Goal: Navigation & Orientation: Find specific page/section

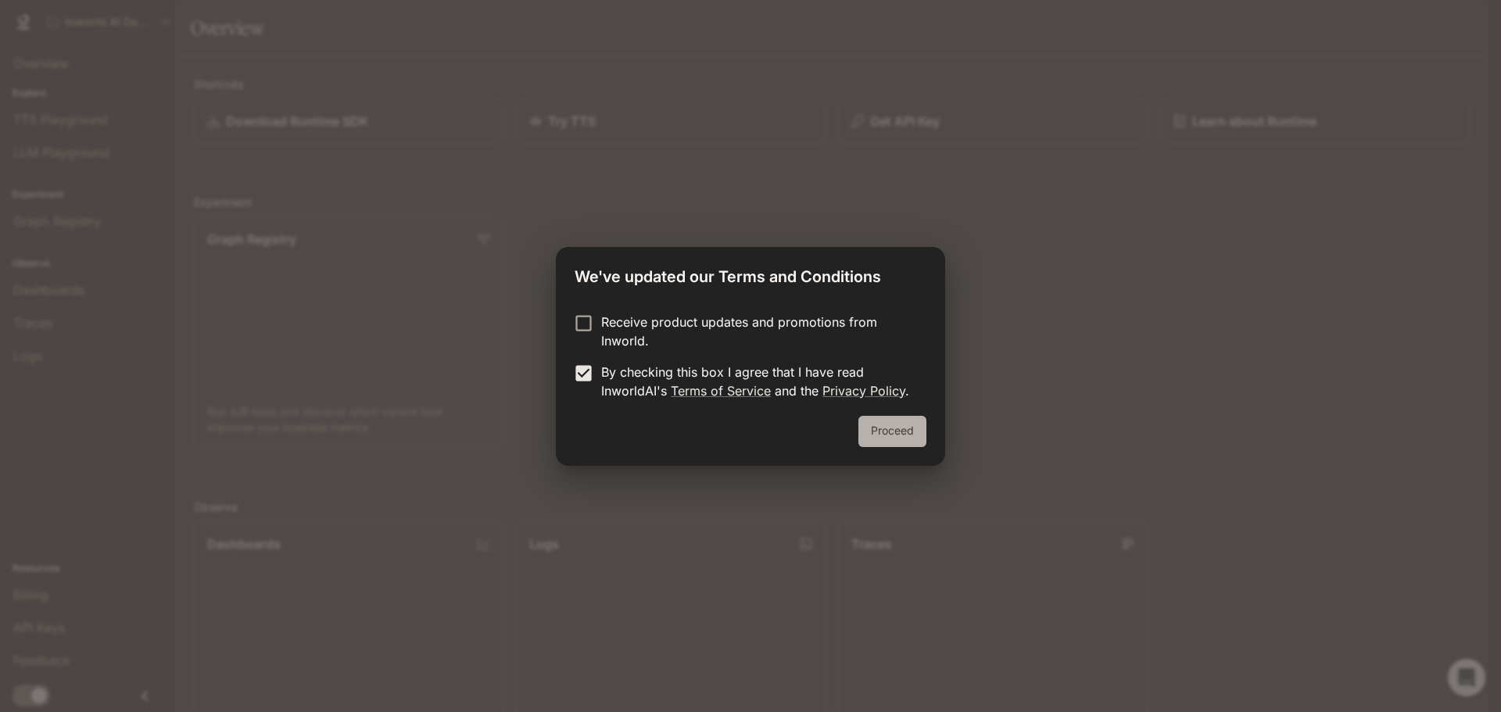
click at [892, 442] on button "Proceed" at bounding box center [892, 431] width 68 height 31
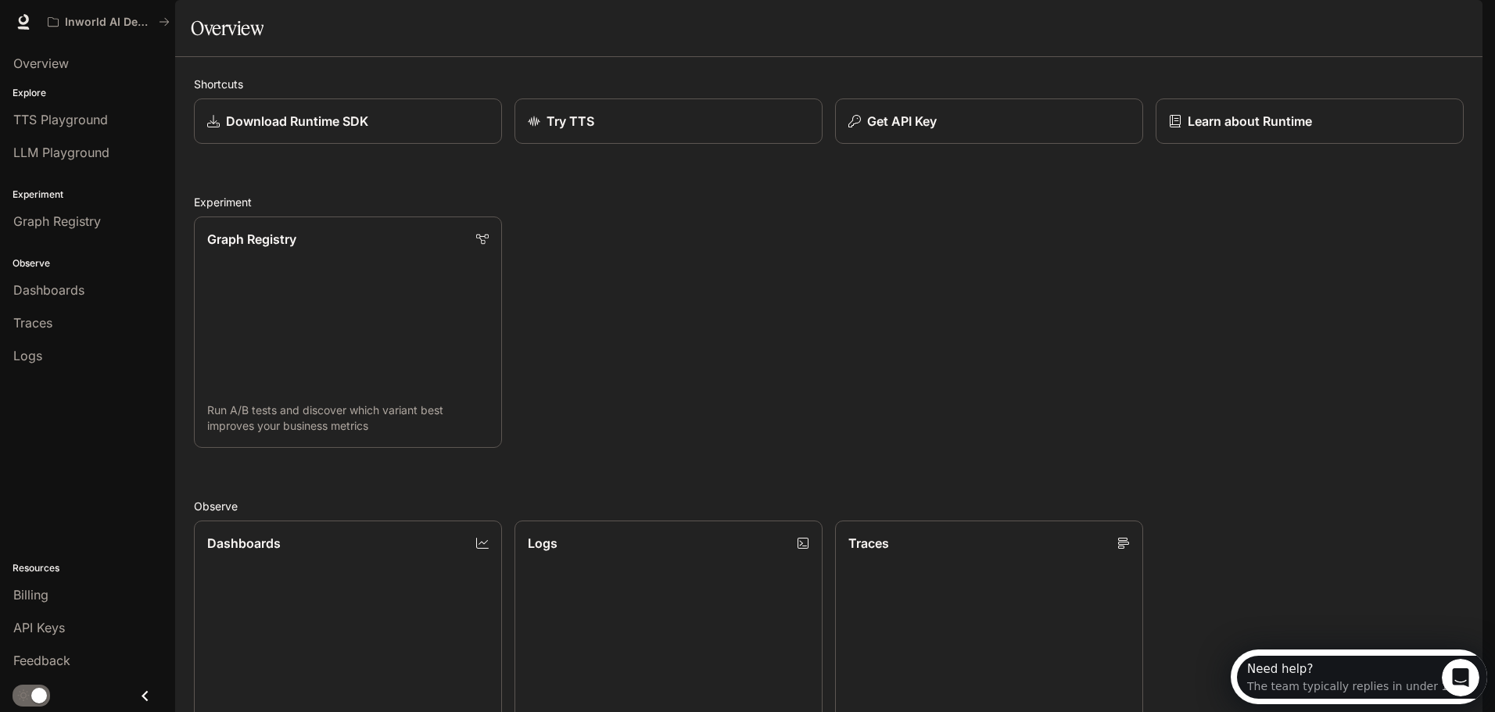
click at [631, 375] on div "Graph Registry Run A/B tests and discover which variant best improves your busi…" at bounding box center [822, 326] width 1282 height 244
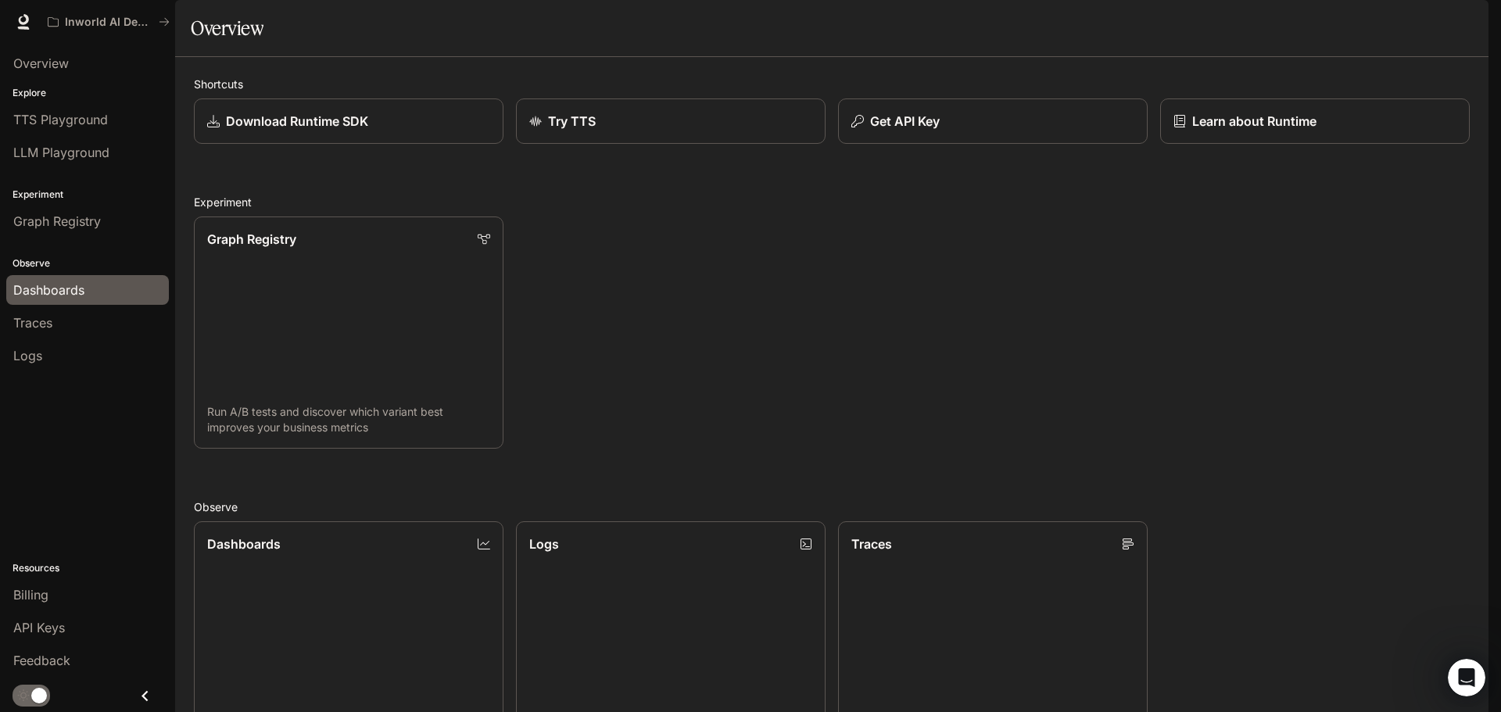
click at [56, 281] on span "Dashboards" at bounding box center [48, 290] width 71 height 19
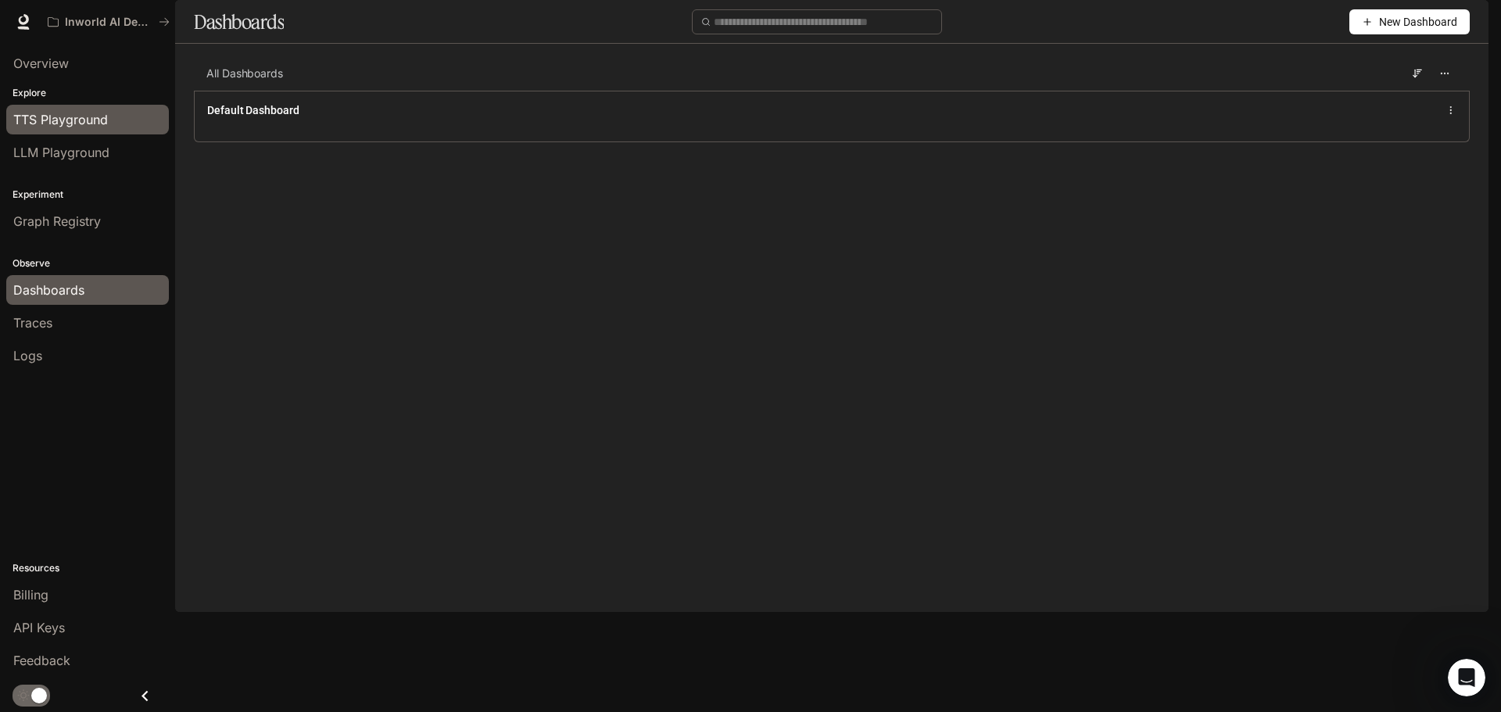
click at [73, 119] on span "TTS Playground" at bounding box center [60, 119] width 95 height 19
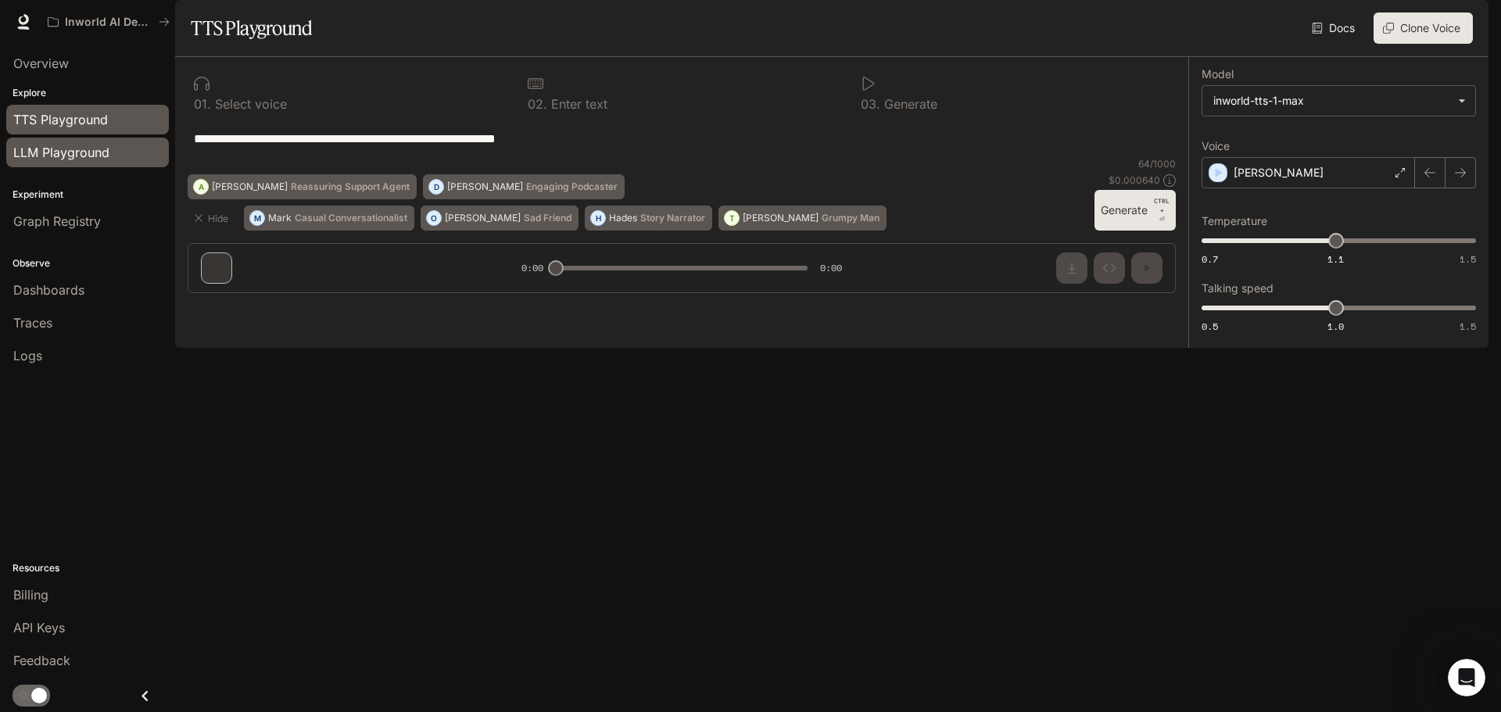
click at [122, 158] on div "LLM Playground" at bounding box center [87, 152] width 149 height 19
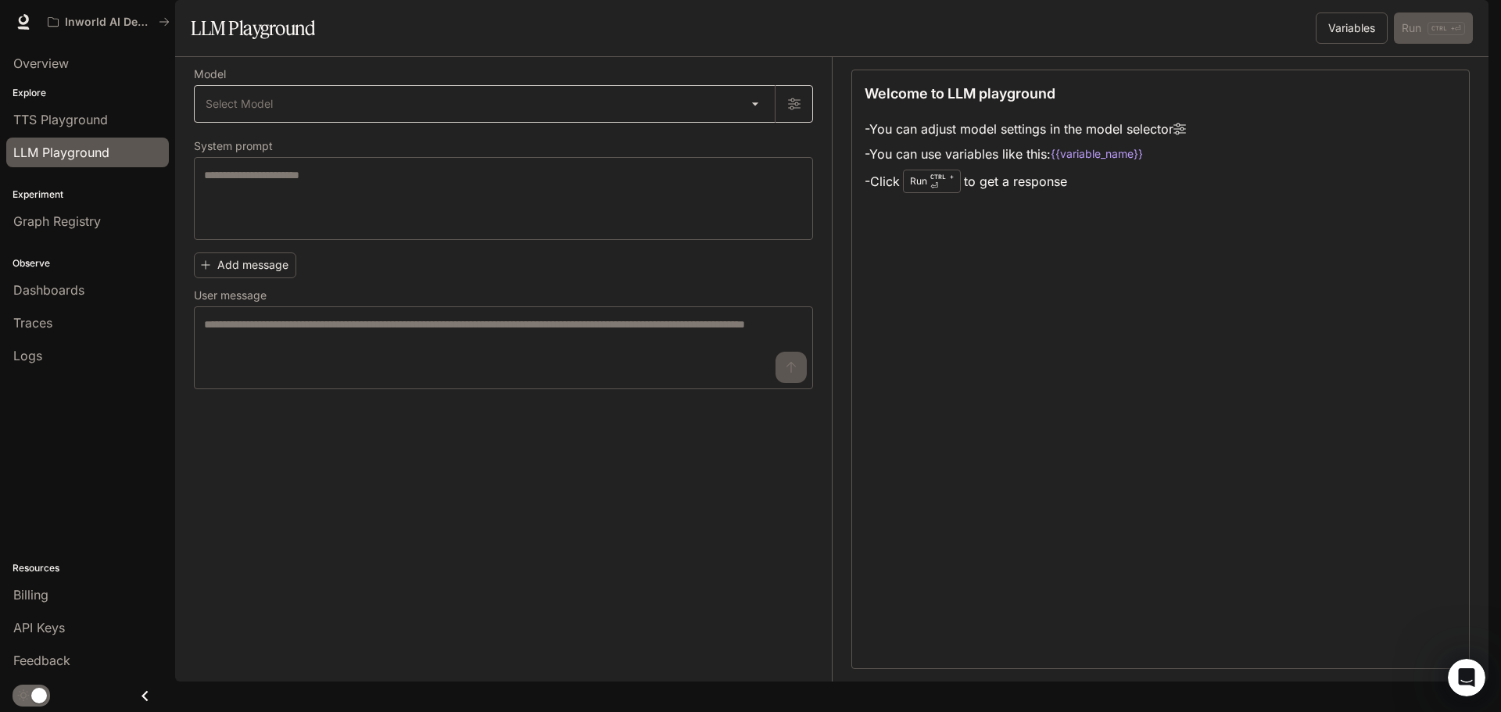
click at [317, 142] on body "Skip to main content Inworld AI Demos Runtime Runtime Documentation Documentati…" at bounding box center [750, 356] width 1501 height 712
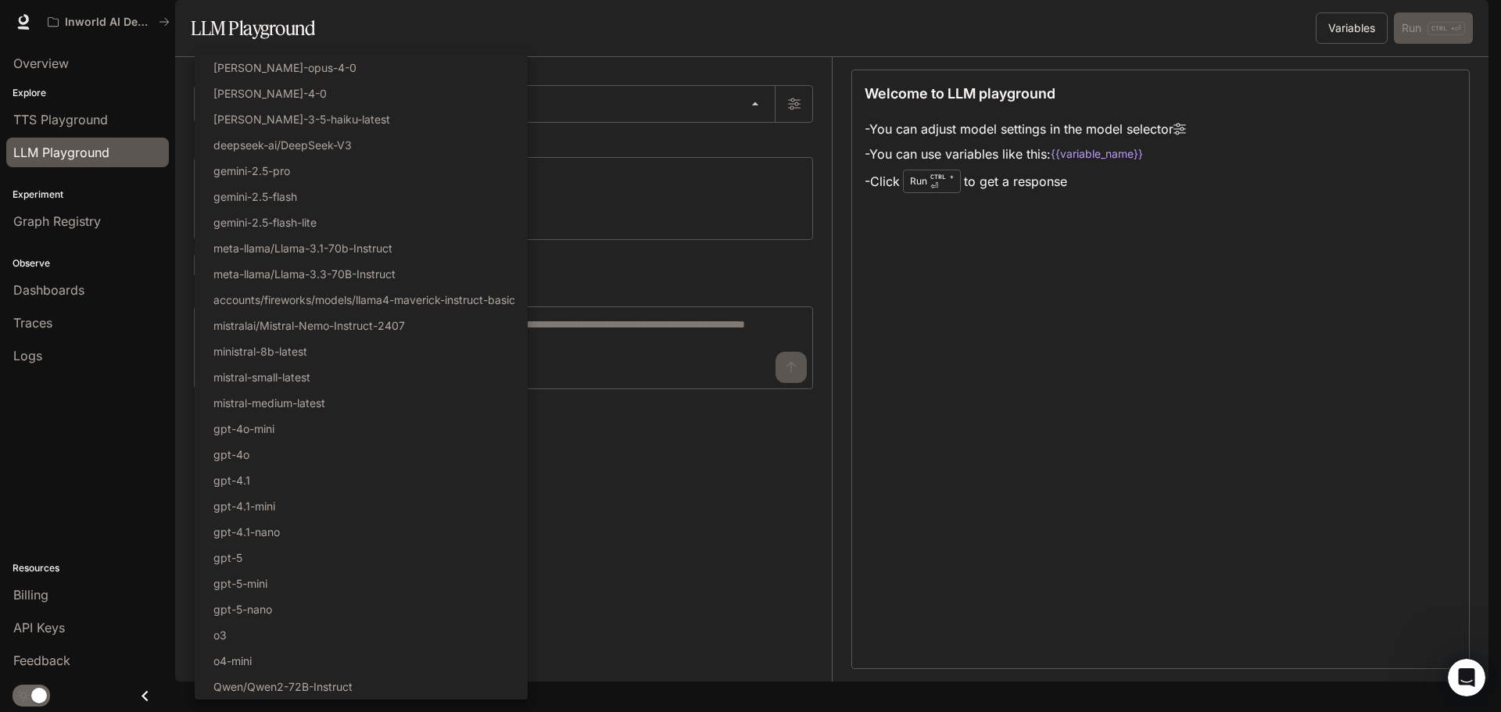
click at [626, 169] on div at bounding box center [750, 356] width 1501 height 712
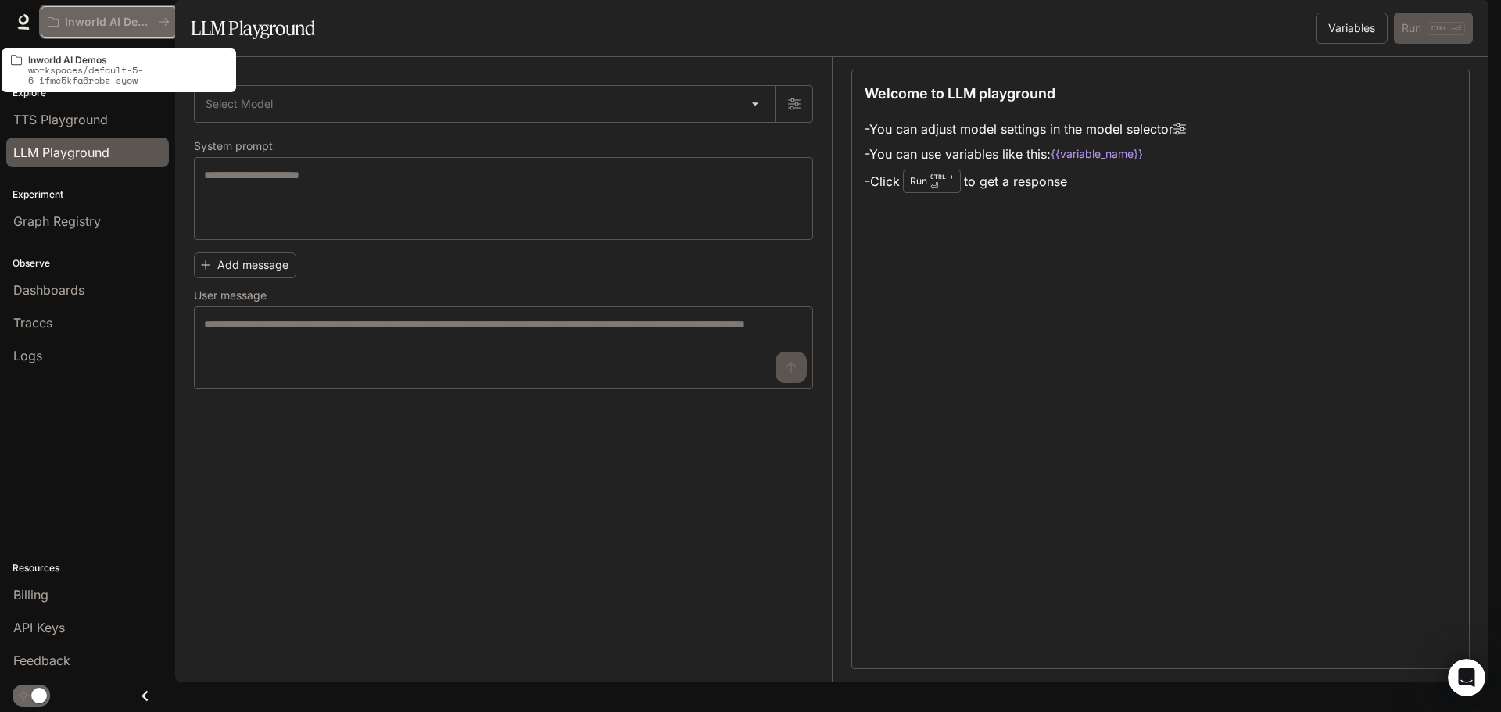
click at [87, 23] on p "Inworld AI Demos" at bounding box center [109, 22] width 88 height 13
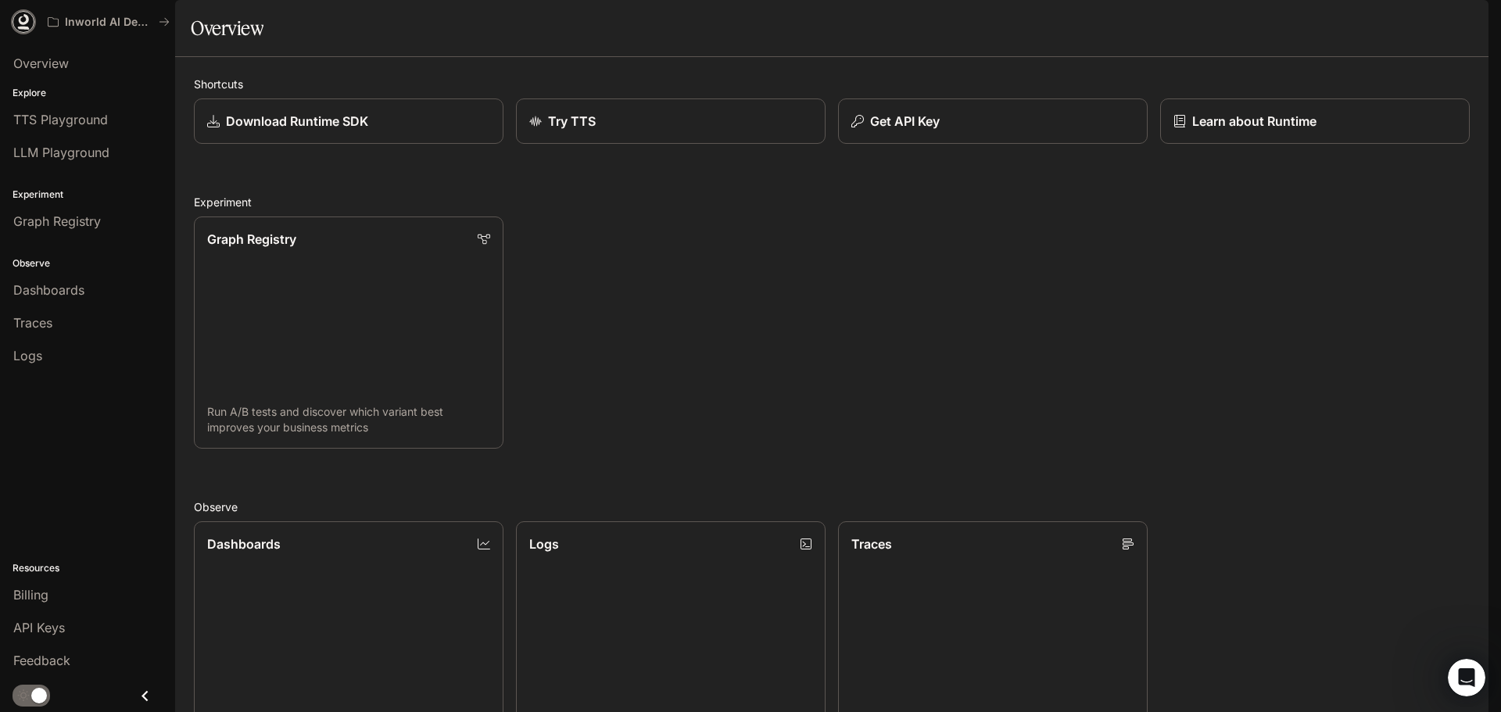
click at [29, 23] on icon at bounding box center [24, 22] width 16 height 16
click at [69, 66] on span "Overview" at bounding box center [41, 63] width 56 height 19
